Goal: Book appointment/travel/reservation

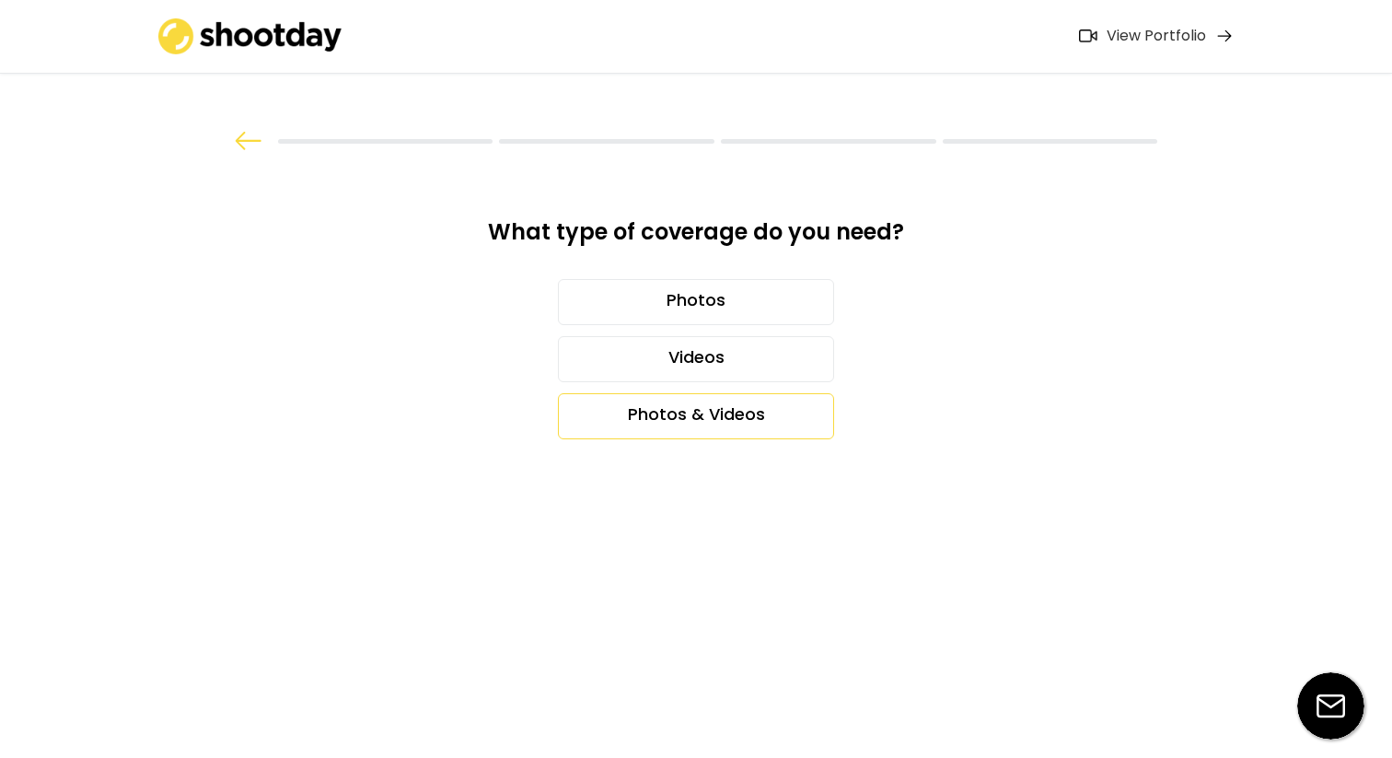
click at [638, 410] on div "Photos & Videos" at bounding box center [696, 416] width 276 height 46
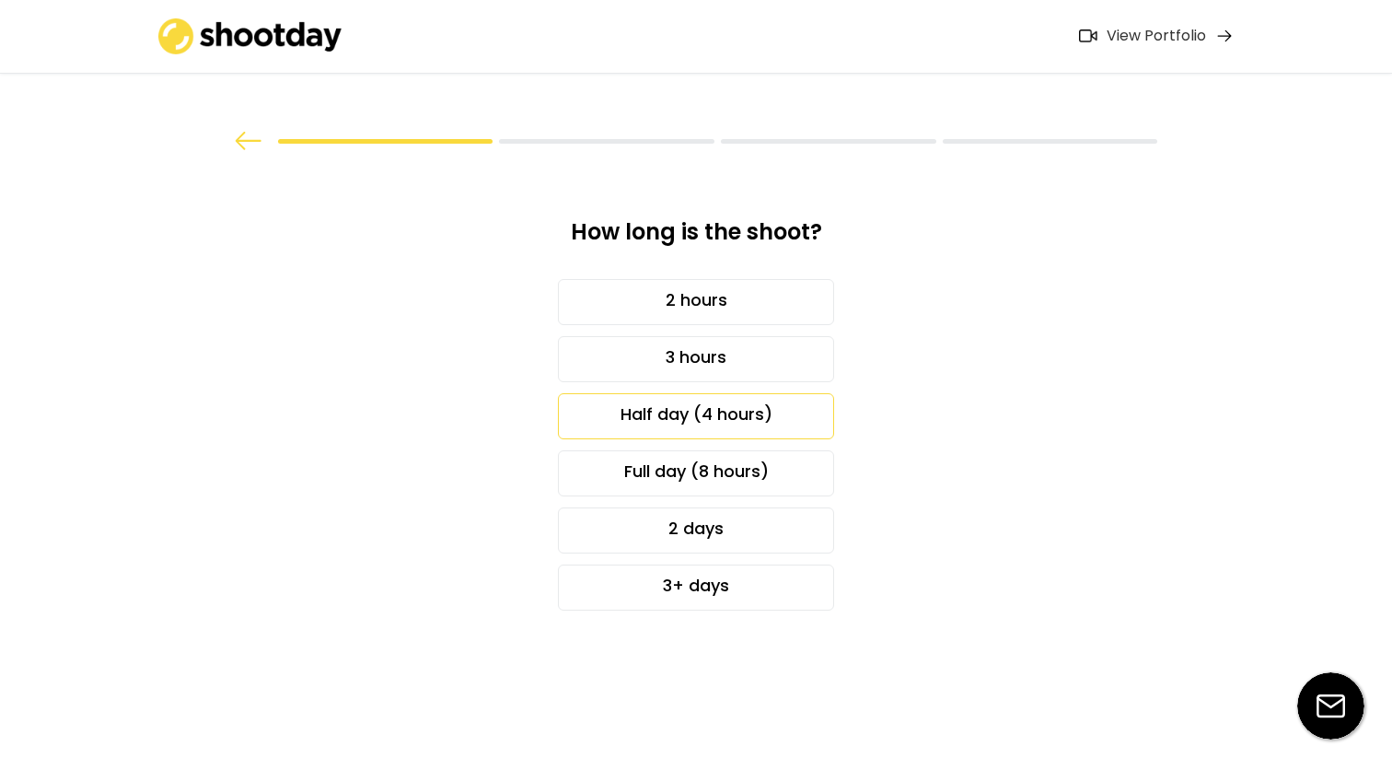
click at [752, 411] on div "Half day (4 hours)" at bounding box center [696, 416] width 276 height 46
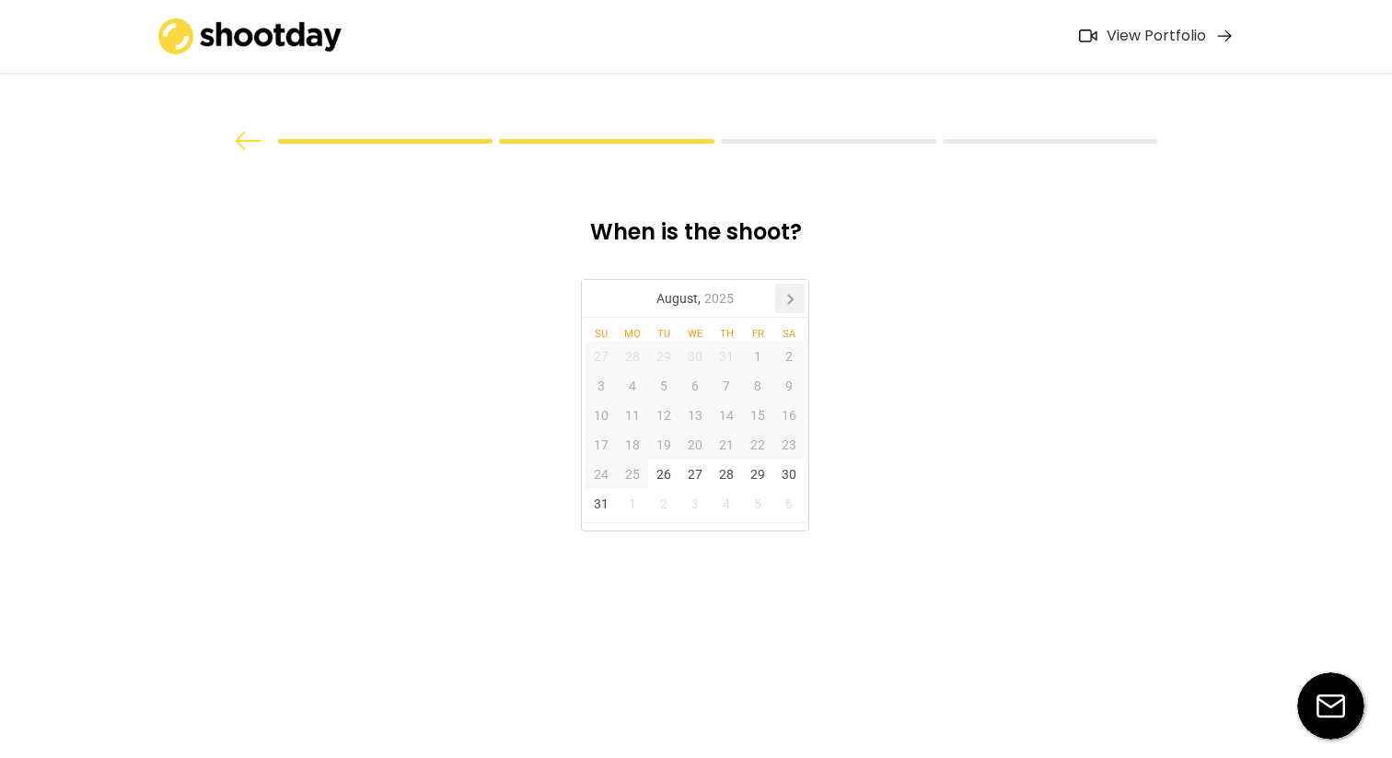
click at [789, 307] on icon at bounding box center [789, 298] width 29 height 29
click at [663, 420] on div "16" at bounding box center [663, 414] width 31 height 29
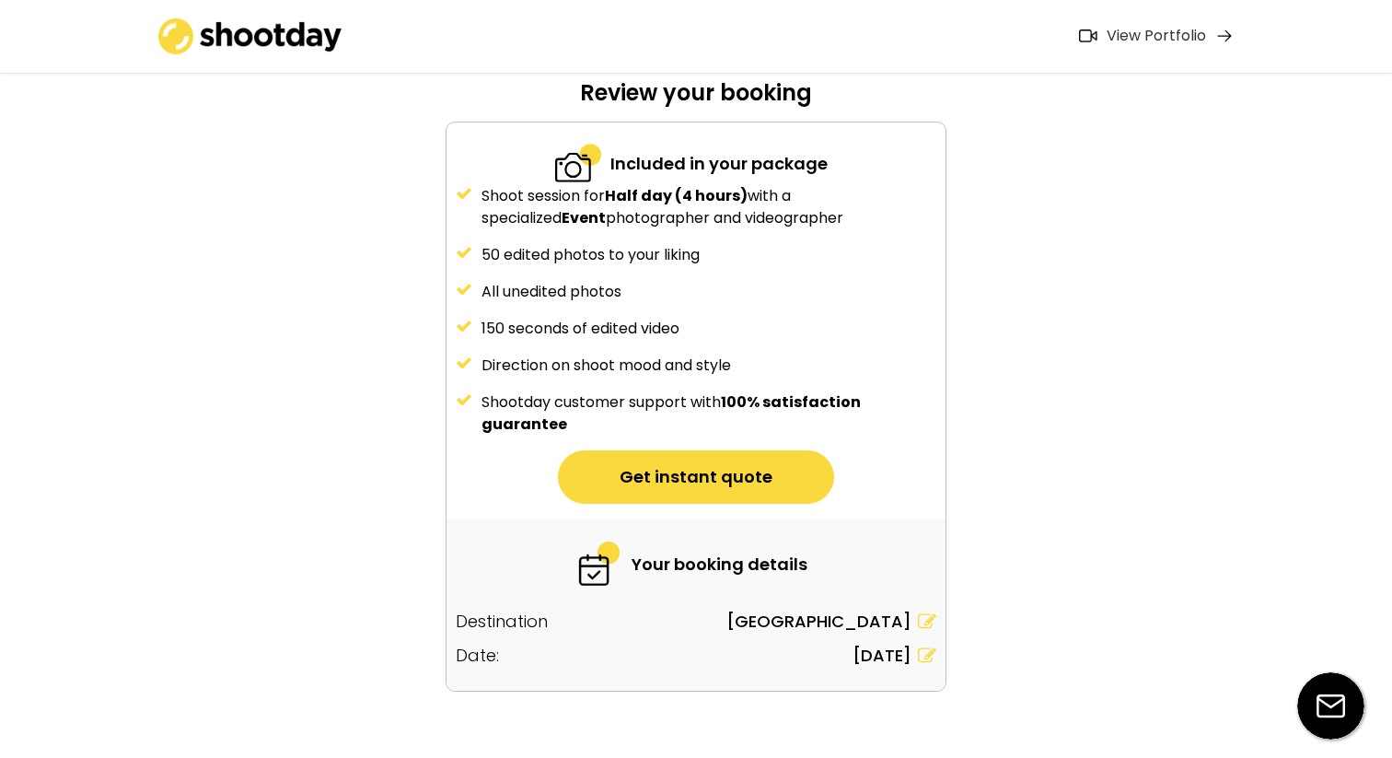
scroll to position [141, 0]
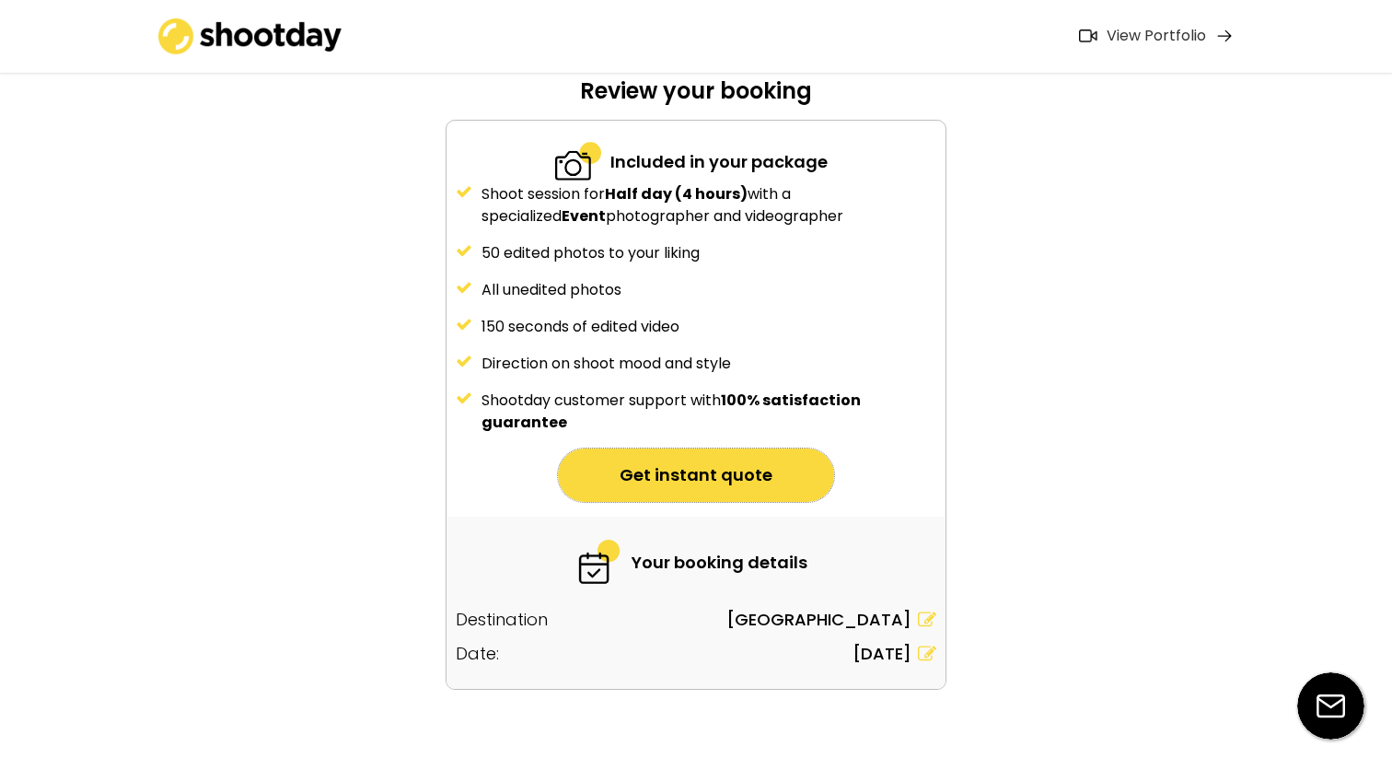
click at [771, 469] on button "Get instant quote" at bounding box center [696, 474] width 276 height 53
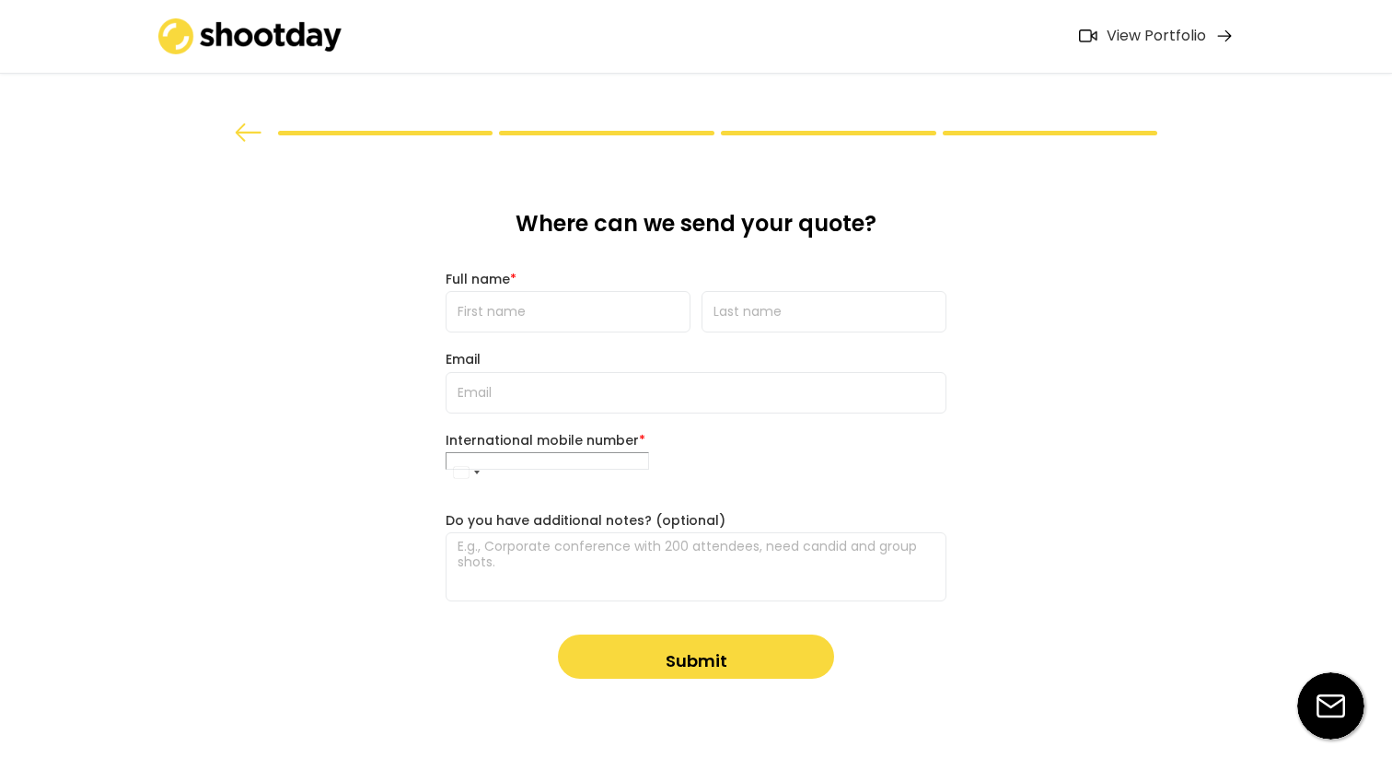
scroll to position [0, 0]
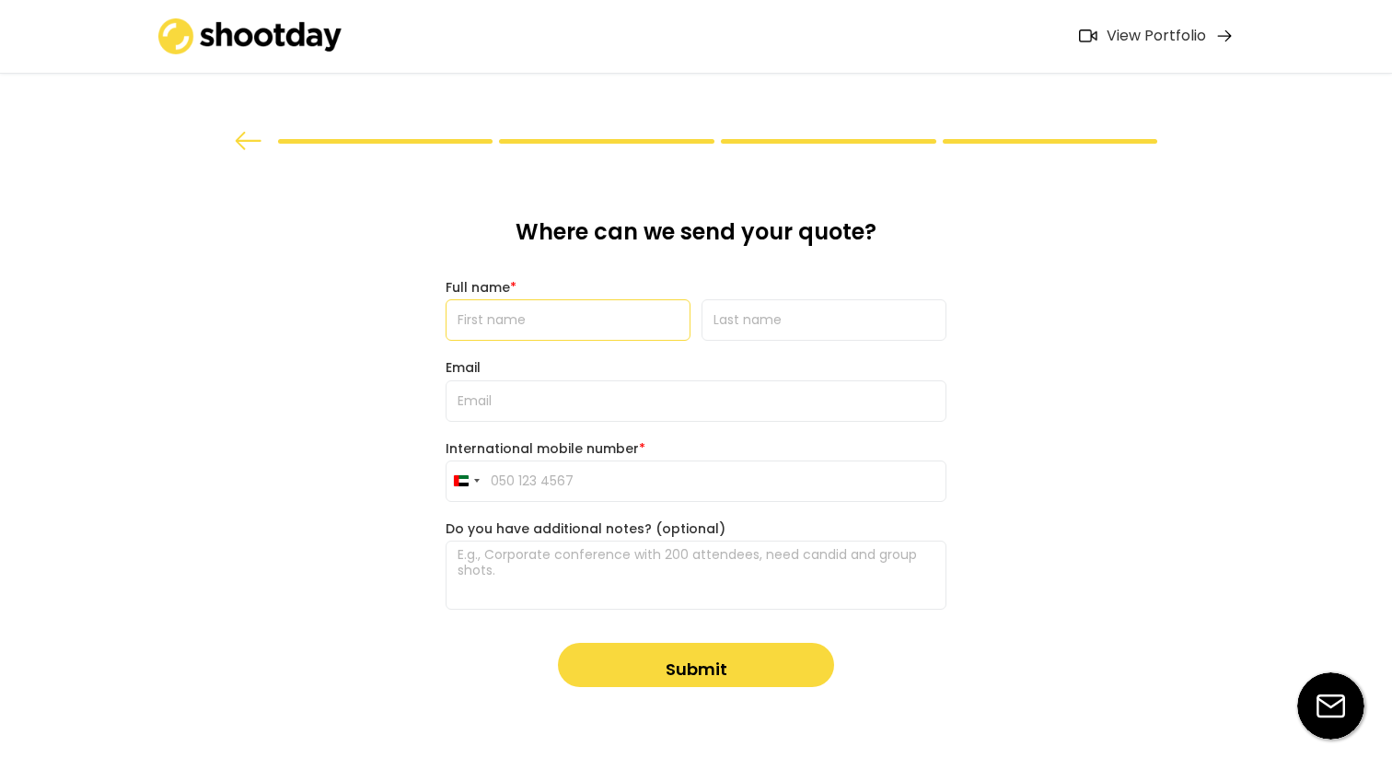
click at [567, 312] on input "input" at bounding box center [568, 319] width 245 height 41
type input "zahwa"
click at [736, 332] on input "input" at bounding box center [824, 319] width 245 height 41
type input "[PERSON_NAME]"
click at [661, 385] on input "email" at bounding box center [696, 400] width 501 height 41
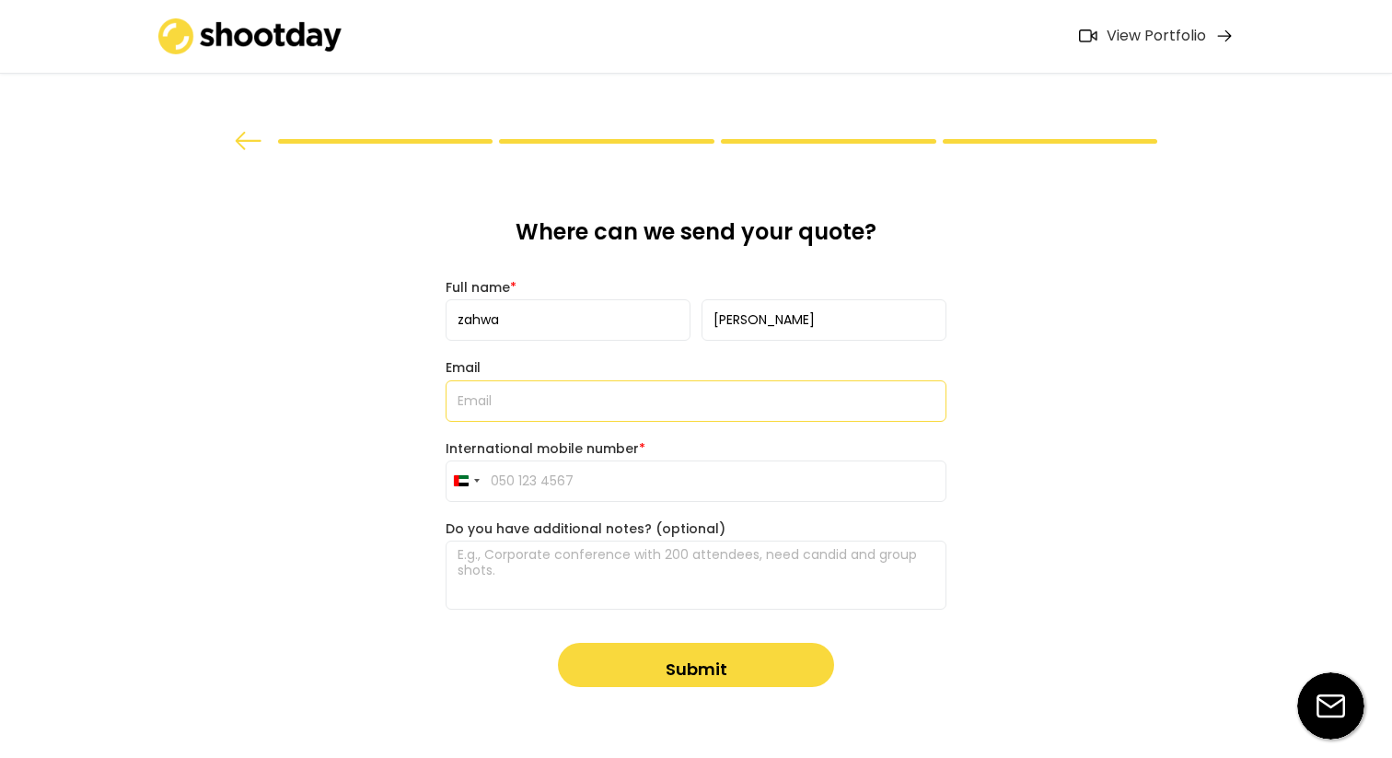
type input "[EMAIL_ADDRESS][DOMAIN_NAME]"
click at [553, 482] on input "tel" at bounding box center [696, 480] width 501 height 41
type input "0"
type input "052 650 4321"
click at [640, 655] on button "Submit" at bounding box center [696, 665] width 276 height 44
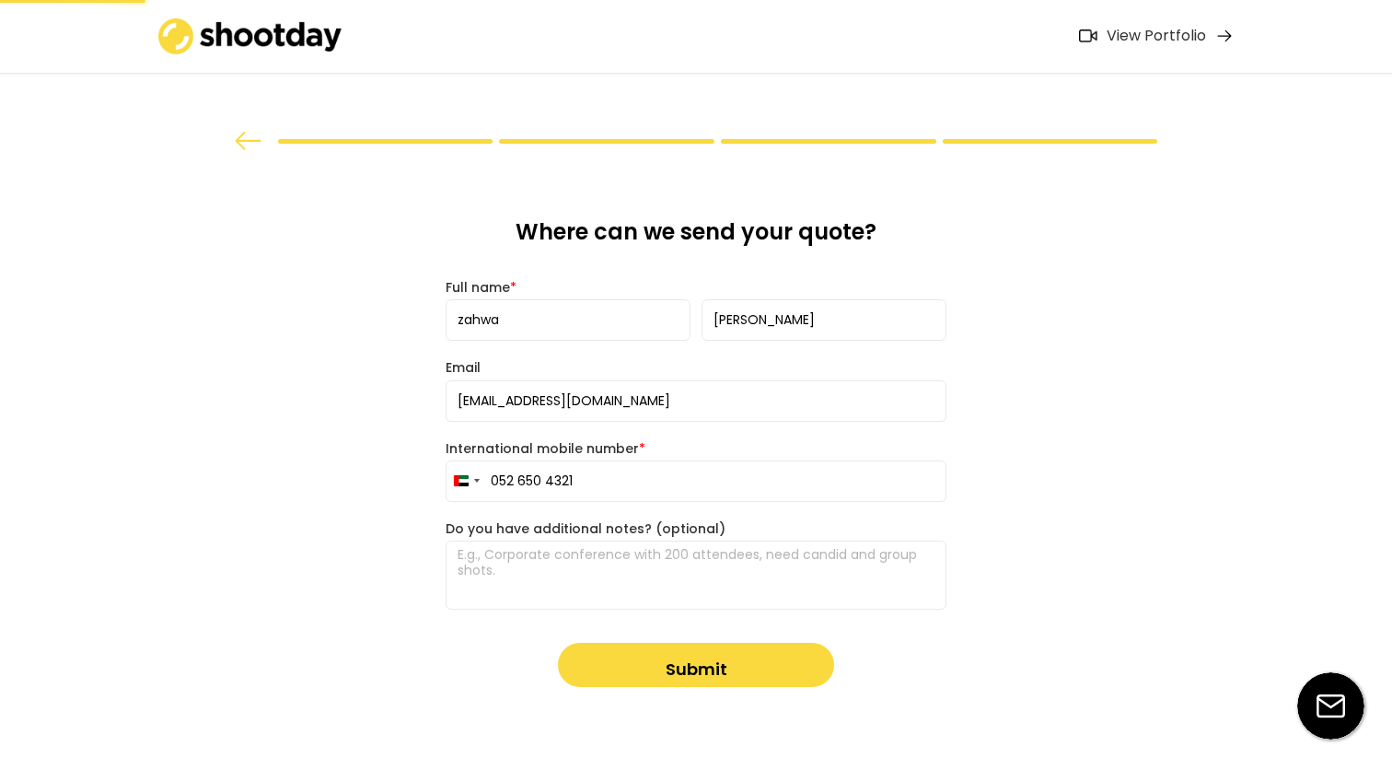
click at [673, 668] on button "Submit" at bounding box center [696, 665] width 276 height 44
